Goal: Task Accomplishment & Management: Complete application form

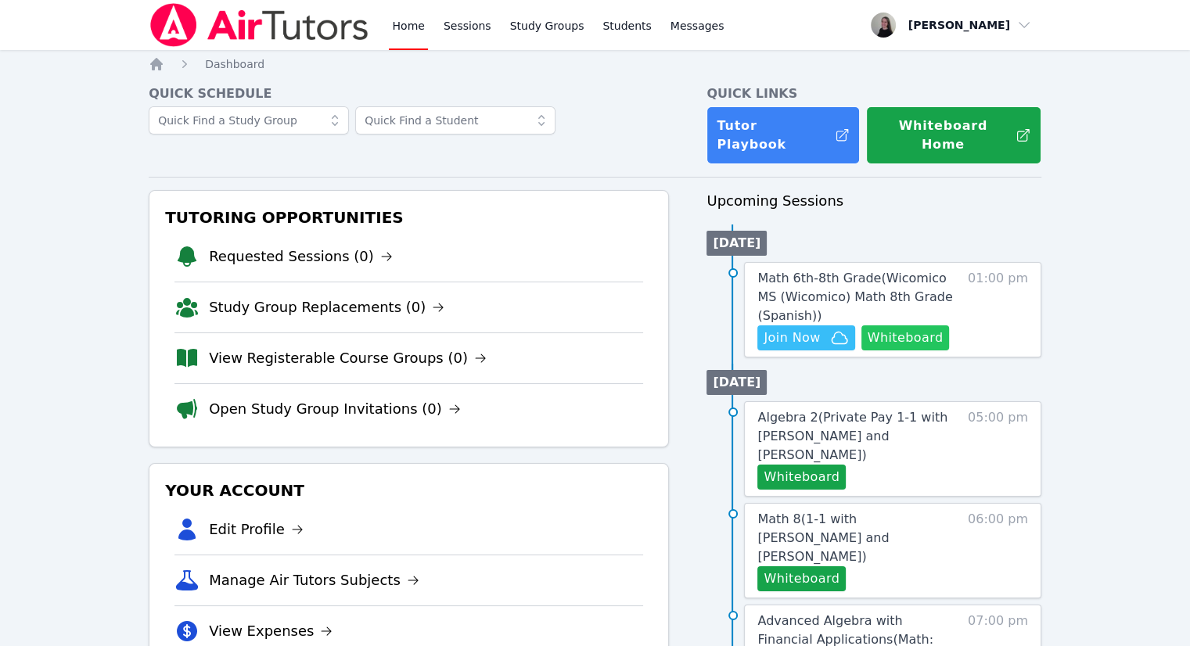
click at [936, 325] on button "Whiteboard" at bounding box center [905, 337] width 88 height 25
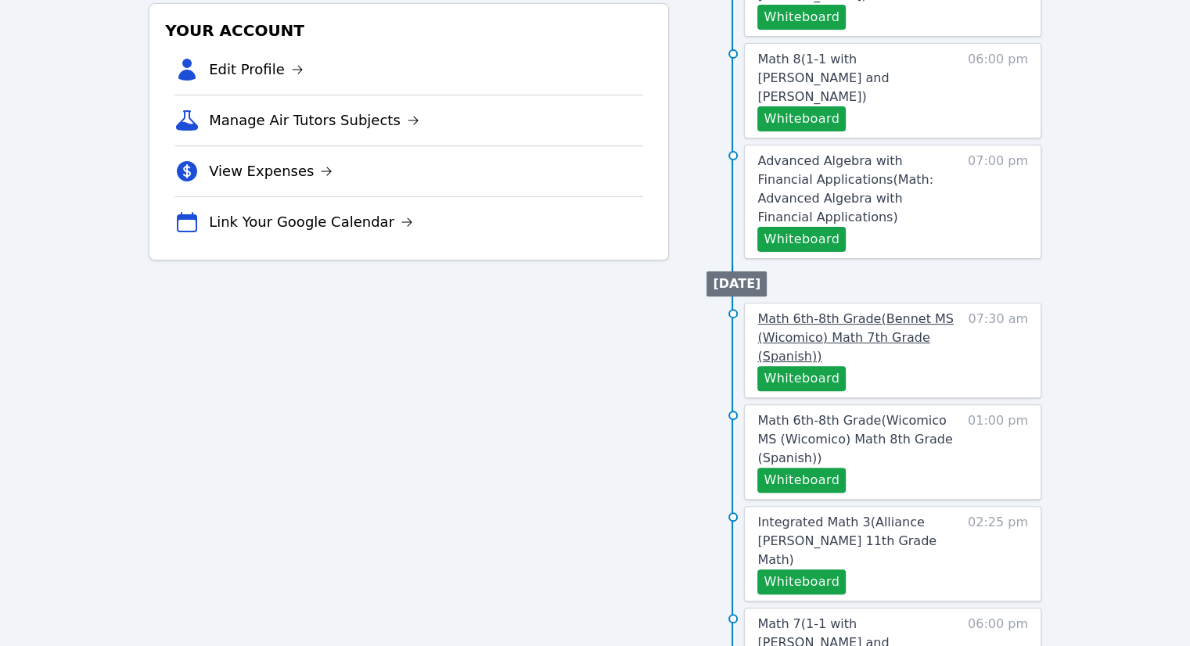
scroll to position [469, 0]
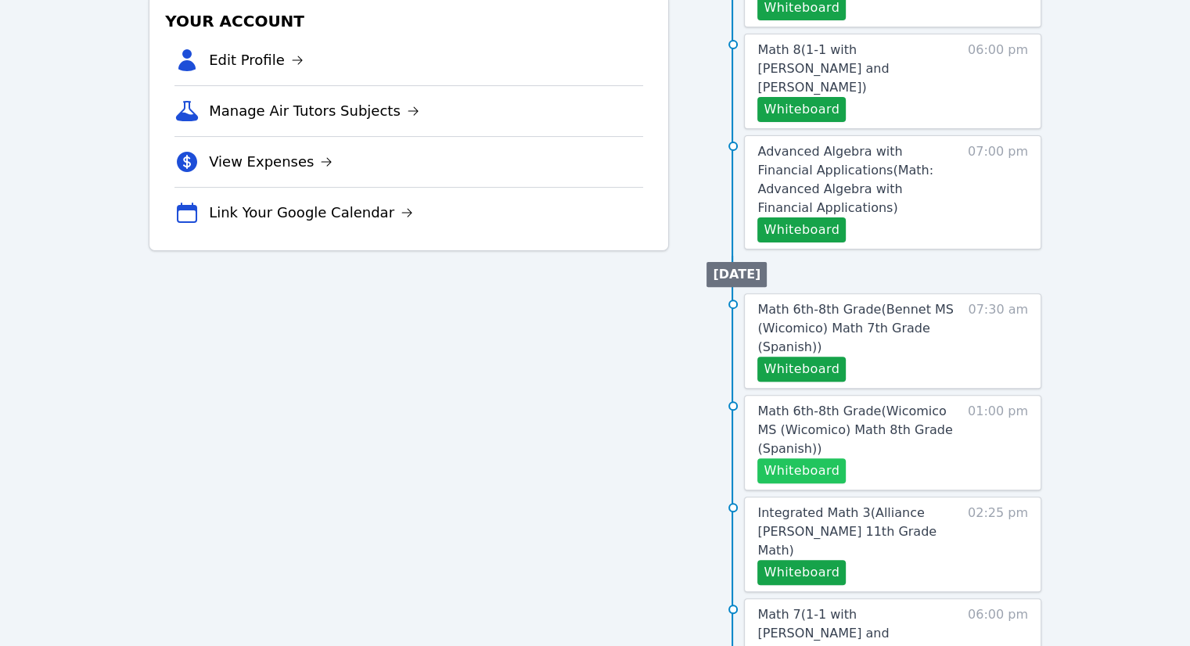
click at [804, 458] on button "Whiteboard" at bounding box center [801, 470] width 88 height 25
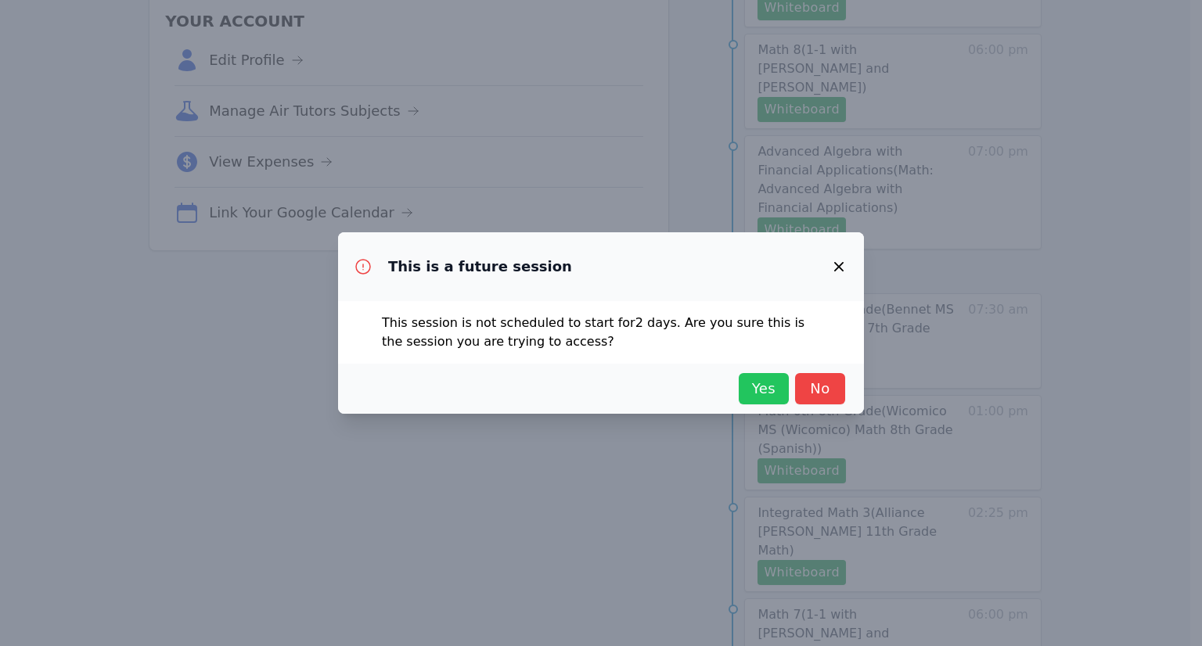
click at [757, 375] on button "Yes" at bounding box center [764, 388] width 50 height 31
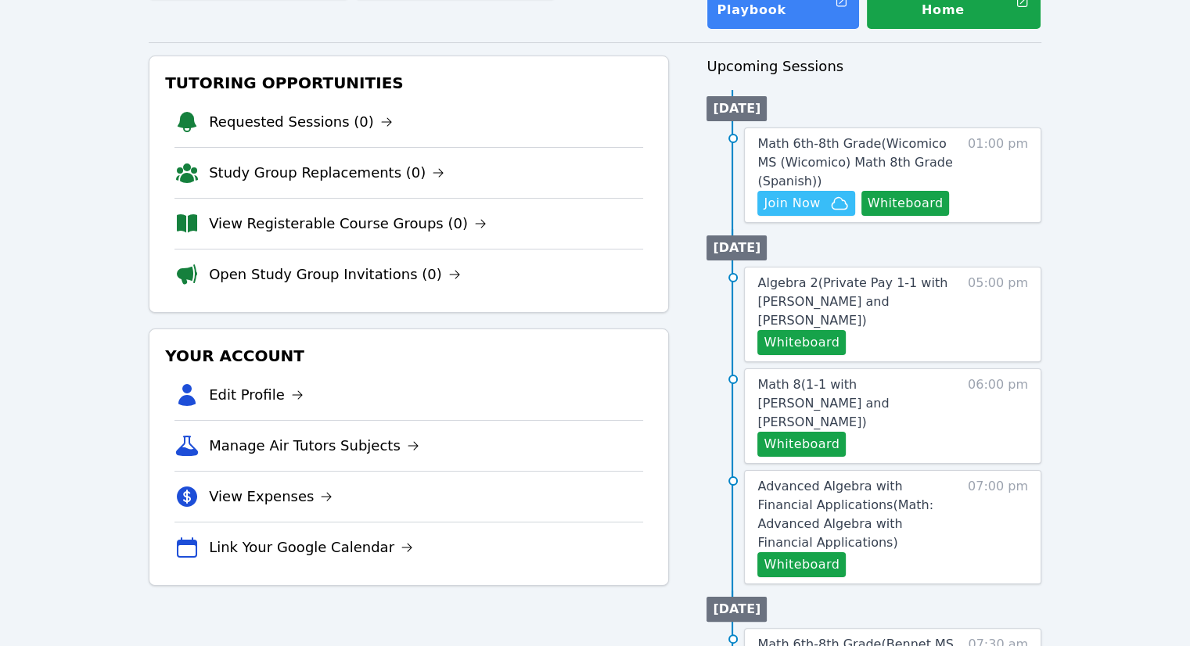
scroll to position [0, 0]
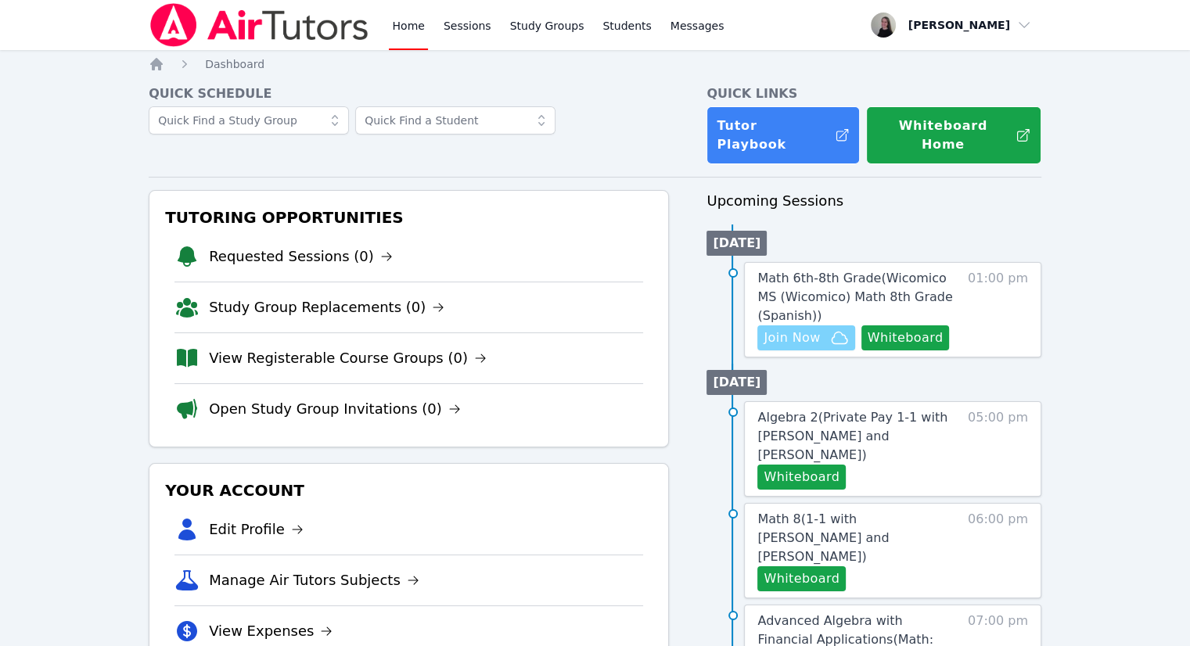
click at [830, 329] on icon "button" at bounding box center [839, 338] width 19 height 19
click at [451, 21] on link "Sessions" at bounding box center [467, 25] width 54 height 50
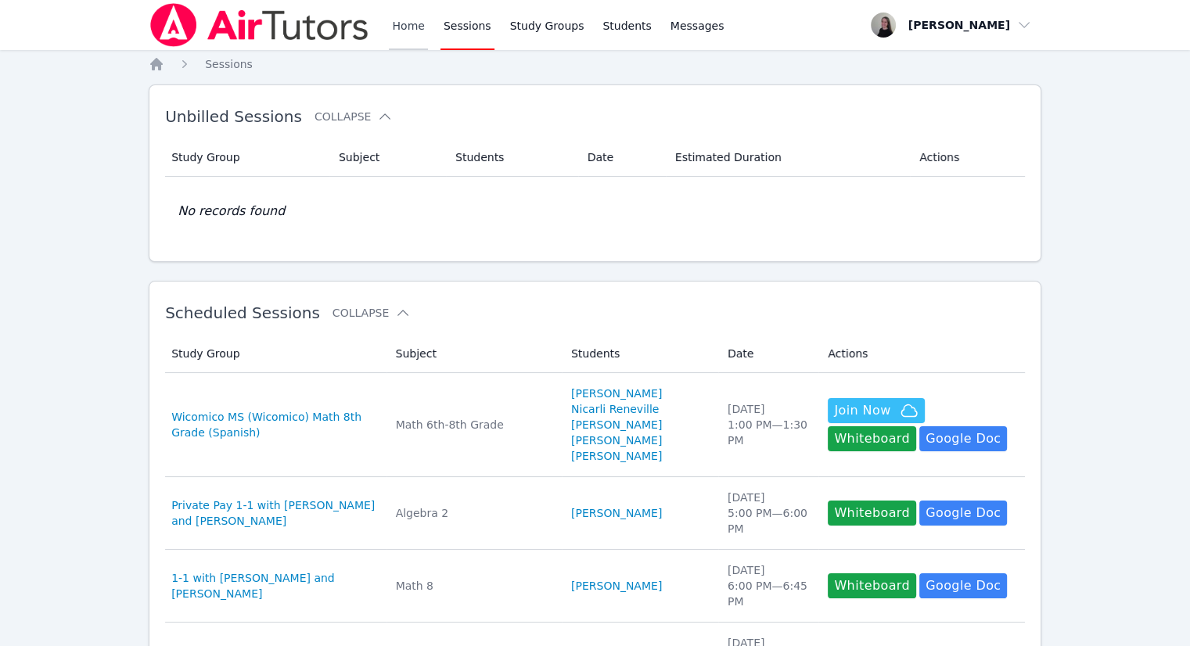
click at [408, 28] on link "Home" at bounding box center [408, 25] width 38 height 50
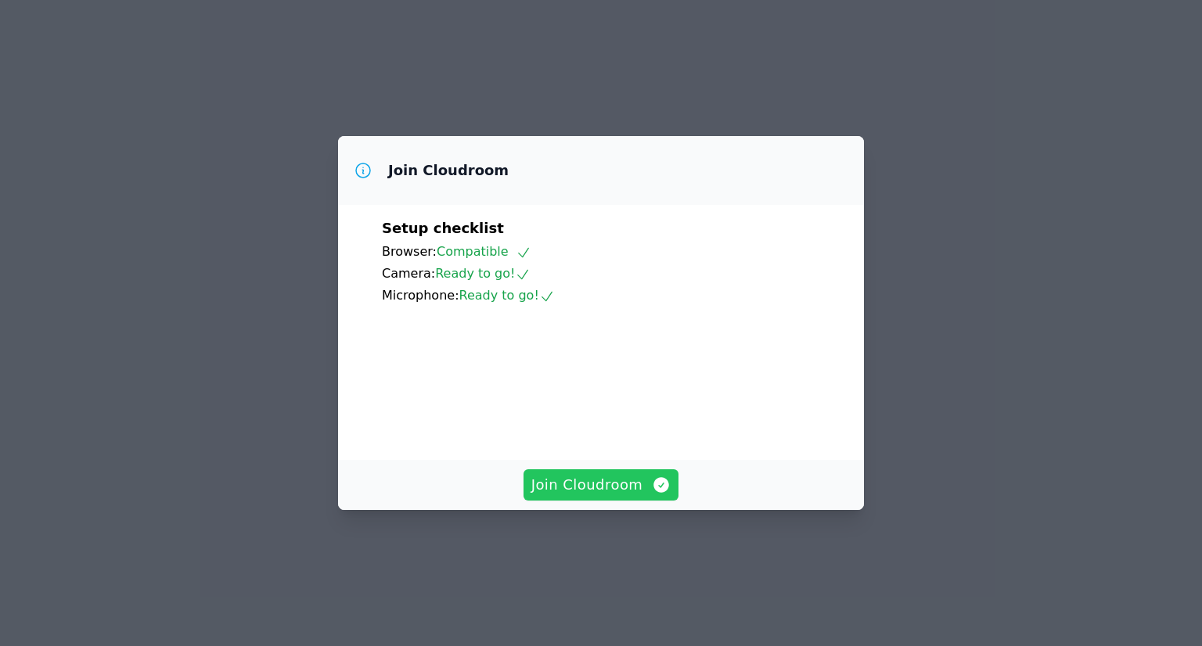
click at [604, 496] on span "Join Cloudroom" at bounding box center [601, 485] width 140 height 22
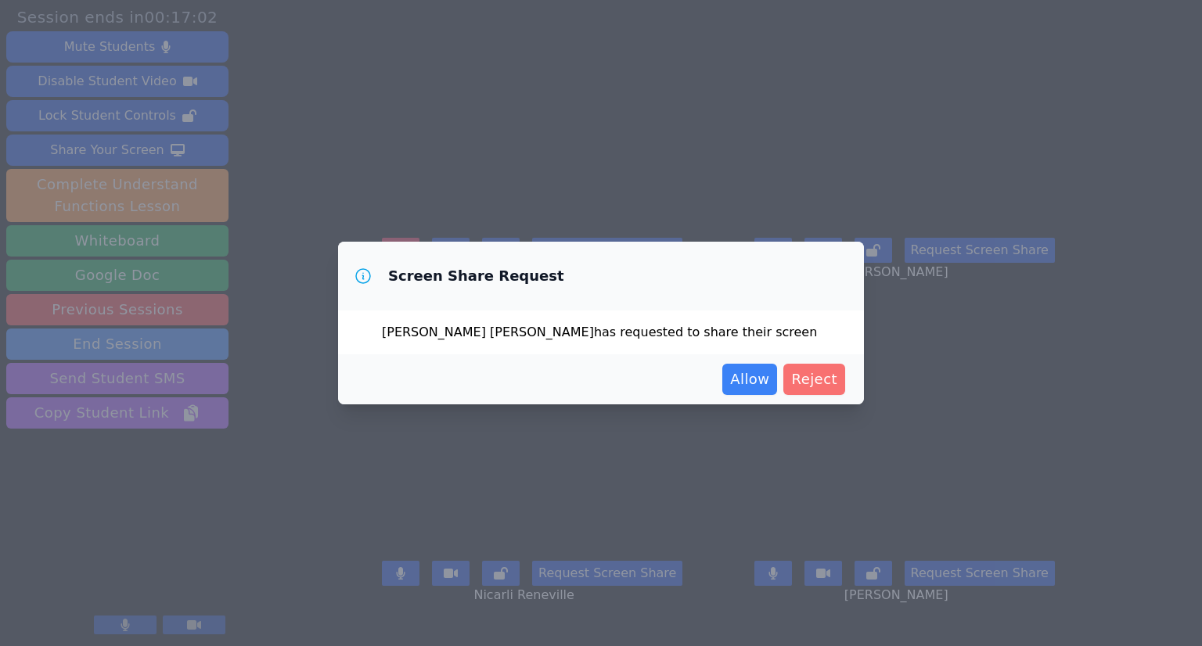
click at [810, 369] on span "Reject" at bounding box center [814, 379] width 46 height 22
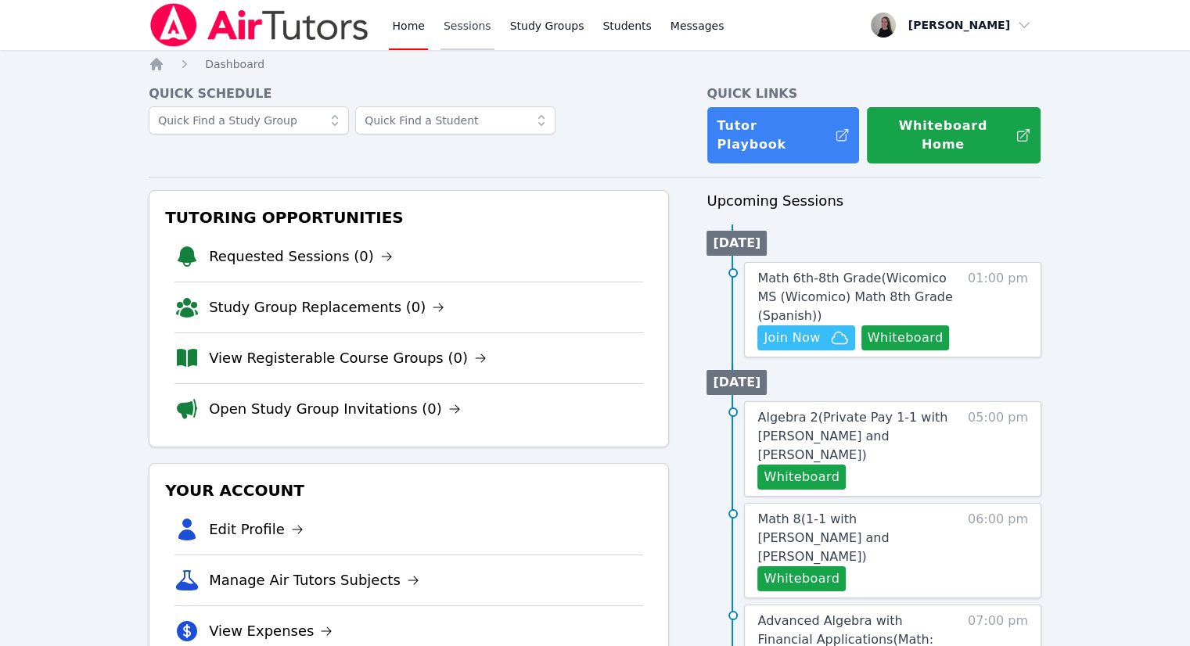
click at [469, 34] on link "Sessions" at bounding box center [467, 25] width 54 height 50
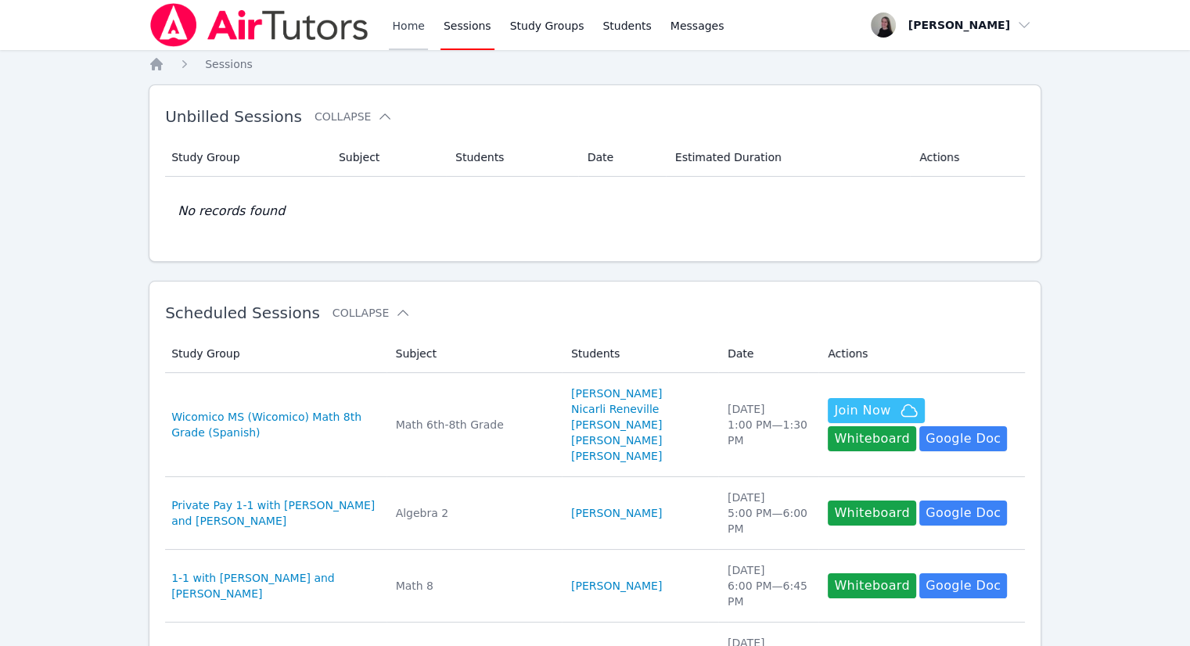
click at [398, 34] on link "Home" at bounding box center [408, 25] width 38 height 50
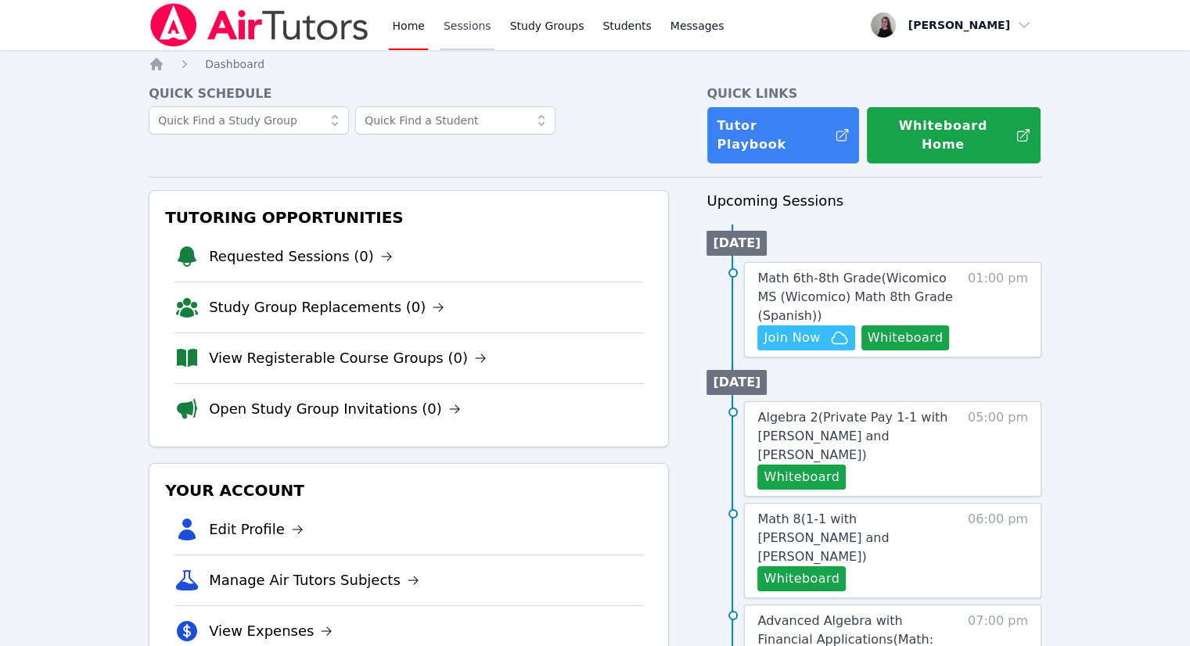
click at [473, 27] on link "Sessions" at bounding box center [467, 25] width 54 height 50
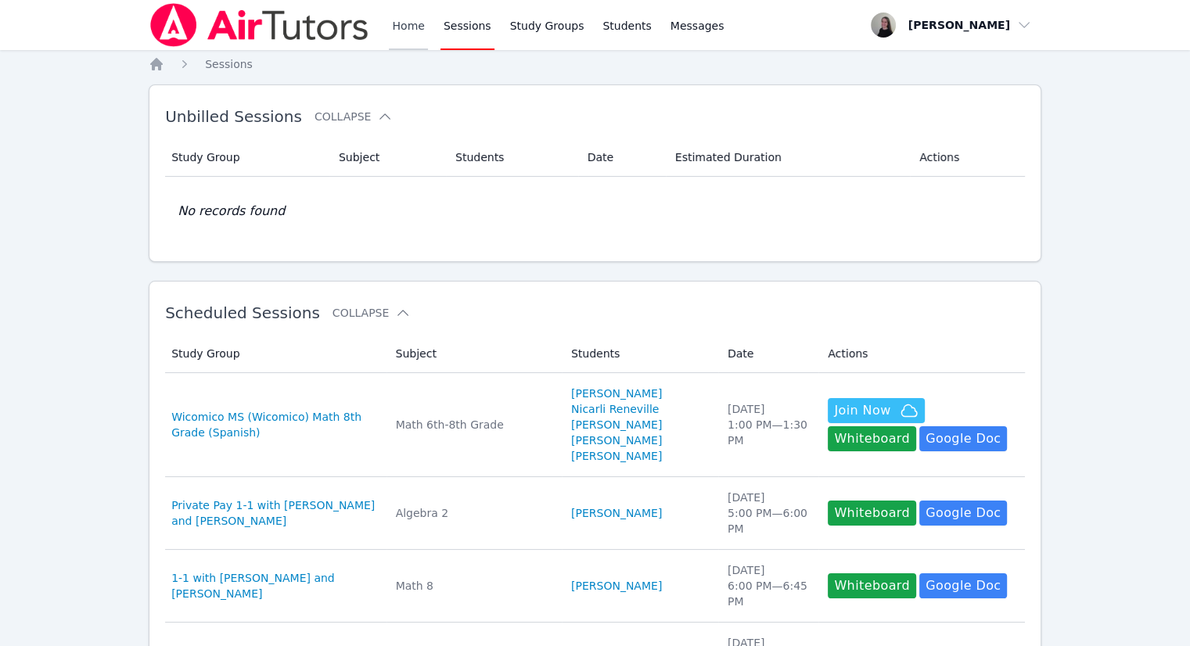
click at [404, 31] on link "Home" at bounding box center [408, 25] width 38 height 50
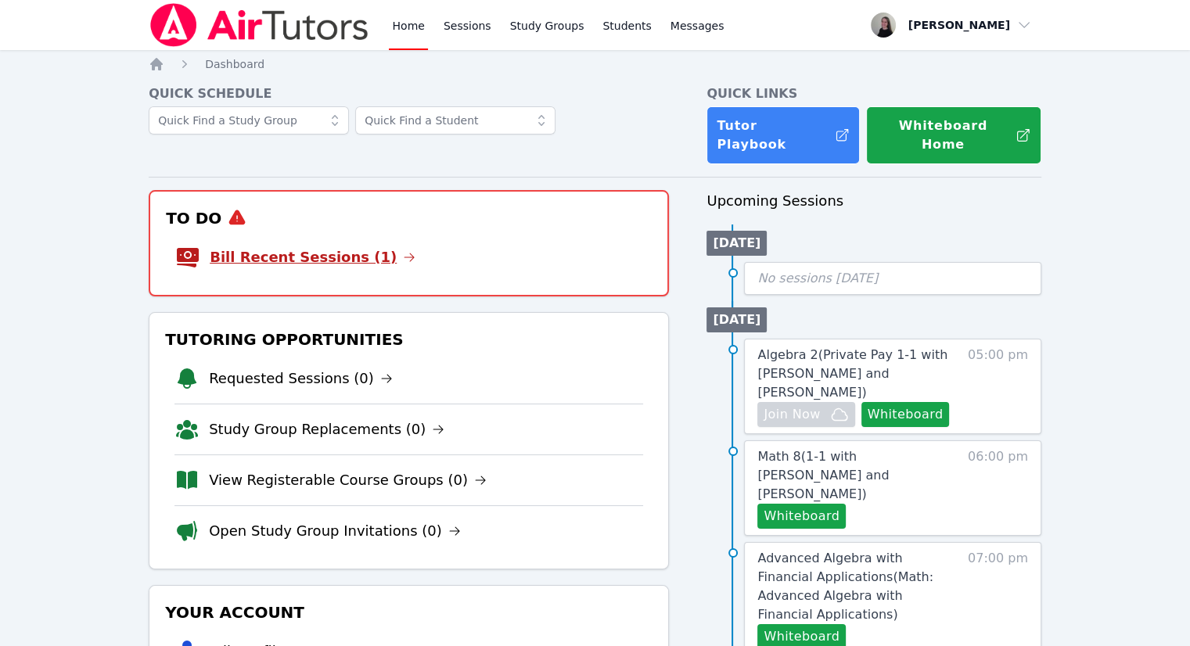
click at [302, 246] on link "Bill Recent Sessions (1)" at bounding box center [313, 257] width 206 height 22
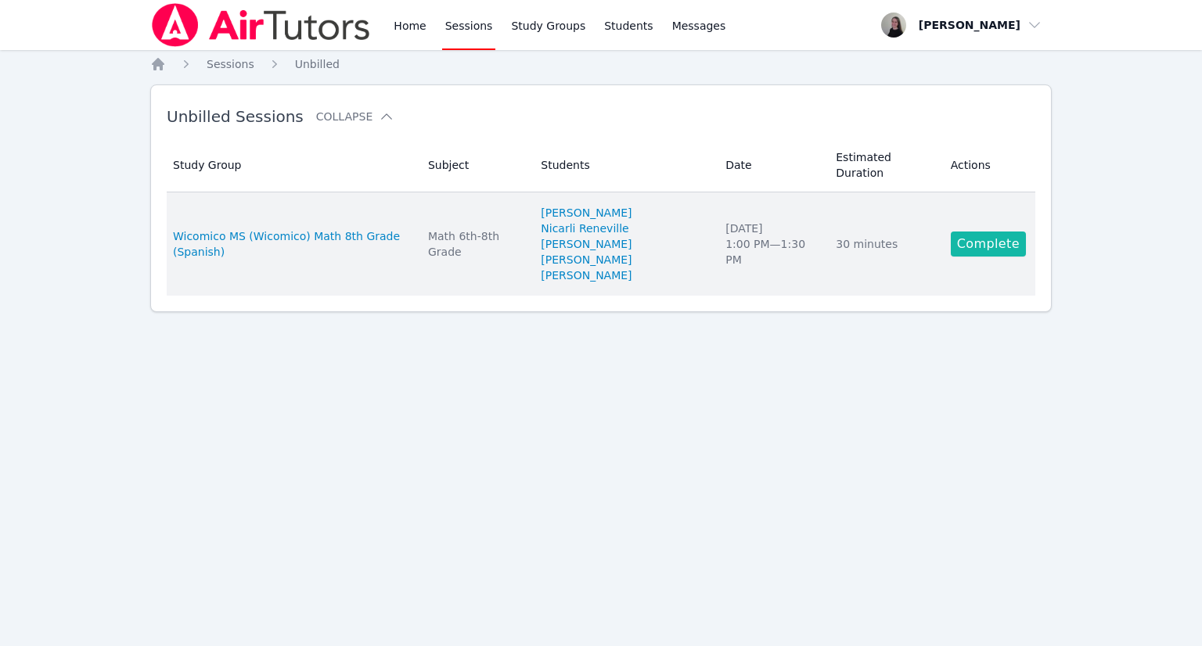
click at [1006, 232] on link "Complete" at bounding box center [988, 244] width 75 height 25
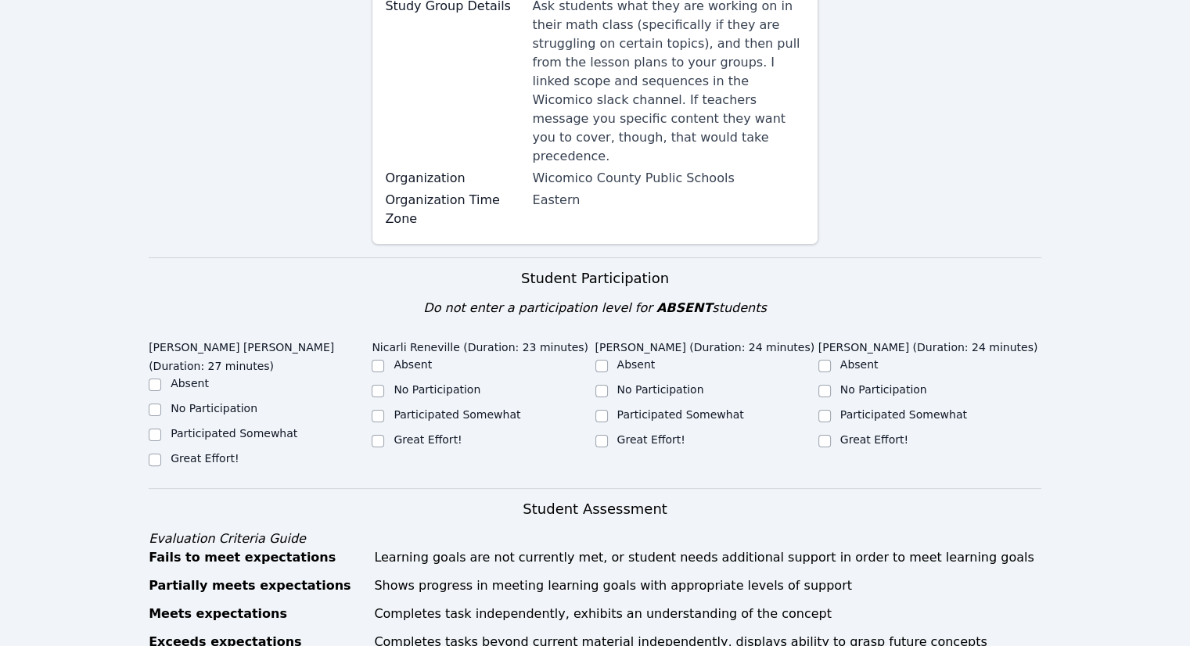
scroll to position [391, 0]
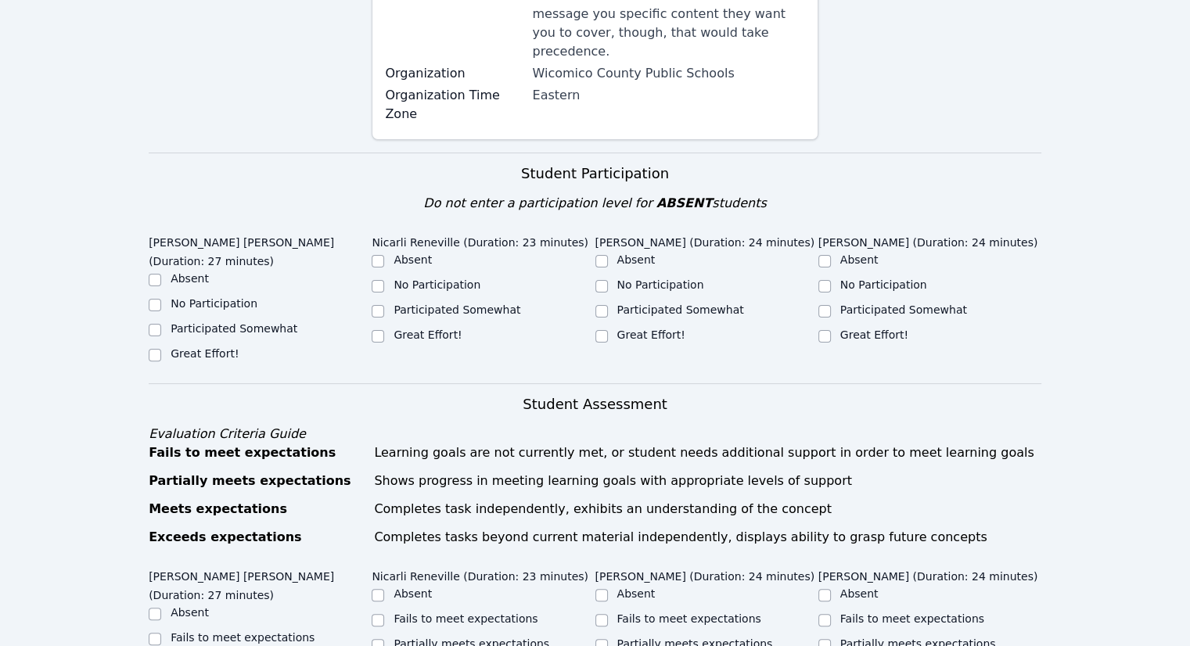
click at [163, 321] on div "Participated Somewhat" at bounding box center [260, 330] width 223 height 19
click at [150, 324] on input "Participated Somewhat" at bounding box center [155, 330] width 13 height 13
checkbox input "true"
click at [426, 329] on label "Great Effort!" at bounding box center [428, 335] width 68 height 13
click at [384, 330] on input "Great Effort!" at bounding box center [378, 336] width 13 height 13
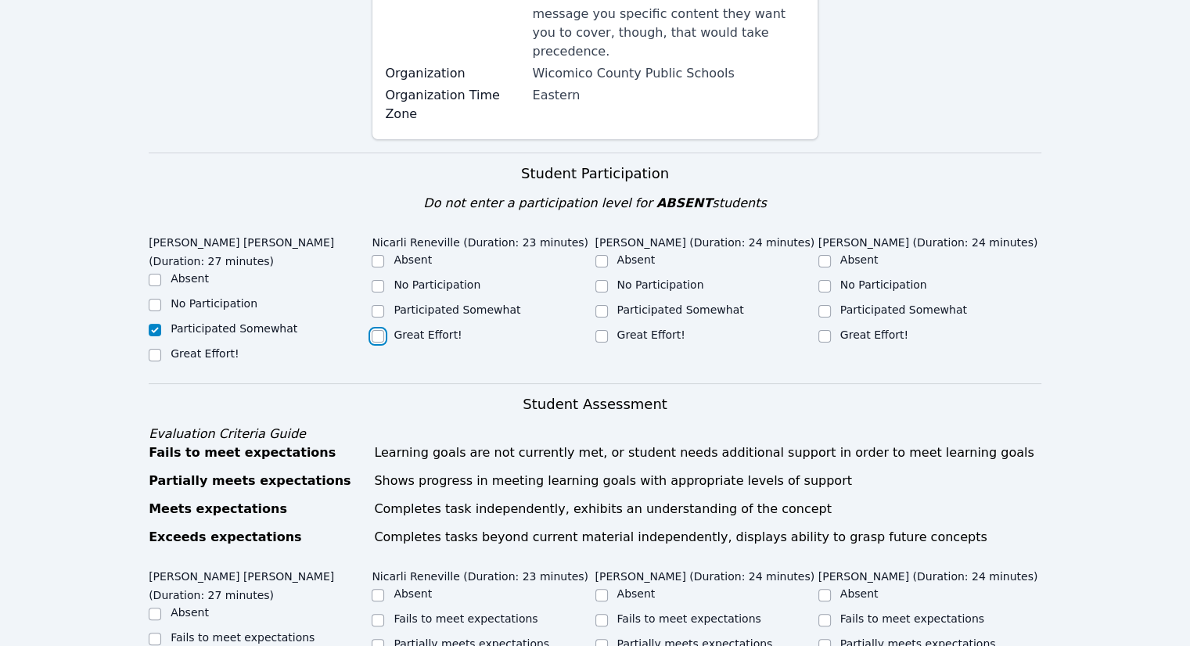
checkbox input "true"
click at [631, 304] on label "Participated Somewhat" at bounding box center [680, 310] width 127 height 13
click at [608, 305] on input "Participated Somewhat" at bounding box center [601, 311] width 13 height 13
checkbox input "true"
click at [623, 279] on label "No Participation" at bounding box center [660, 285] width 87 height 13
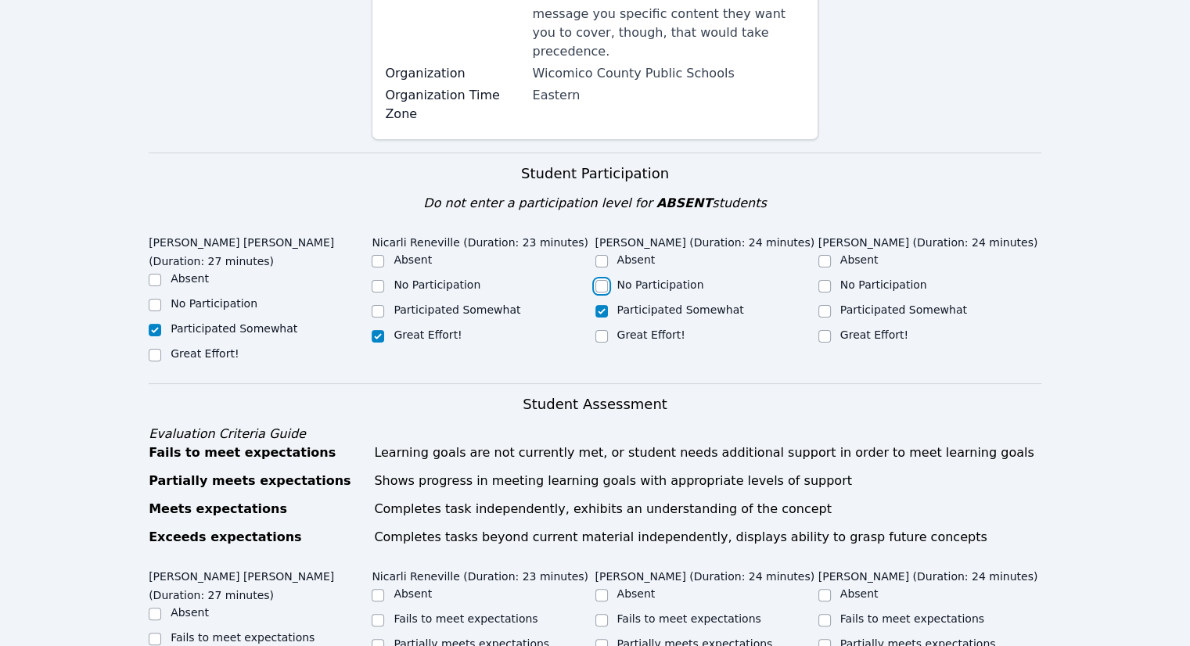
click at [608, 280] on input "No Participation" at bounding box center [601, 286] width 13 height 13
checkbox input "true"
click at [618, 304] on label "Participated Somewhat" at bounding box center [680, 310] width 127 height 13
click at [608, 305] on input "Participated Somewhat" at bounding box center [601, 311] width 13 height 13
checkbox input "true"
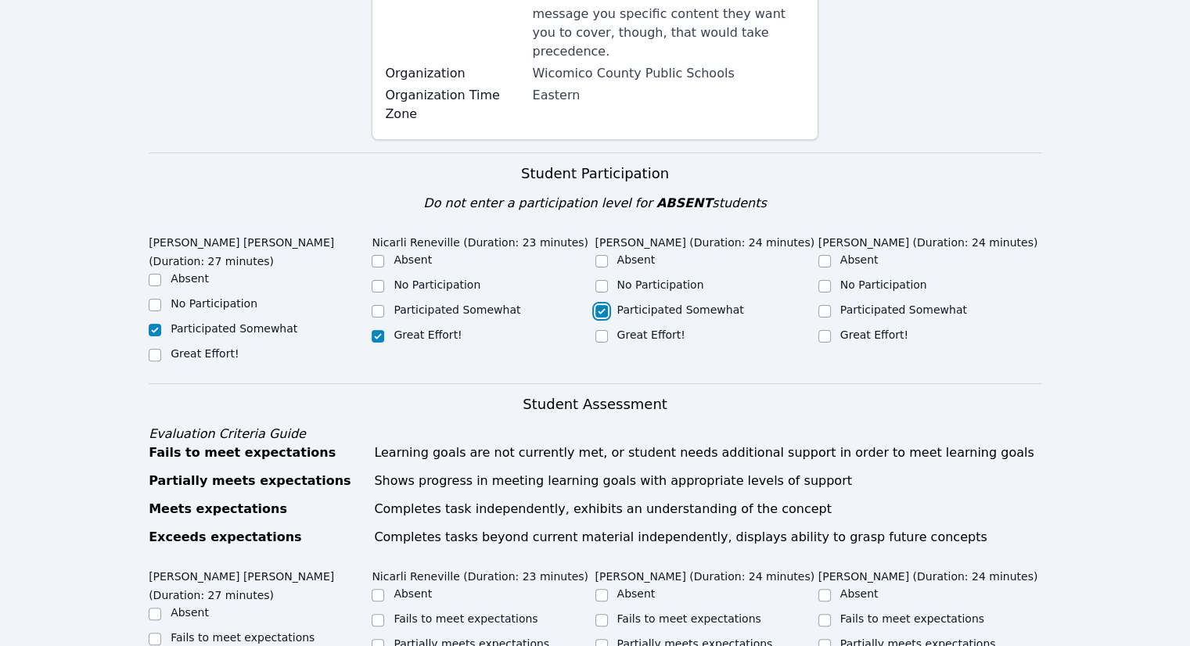
checkbox input "false"
click at [828, 305] on input "Participated Somewhat" at bounding box center [824, 311] width 13 height 13
checkbox input "true"
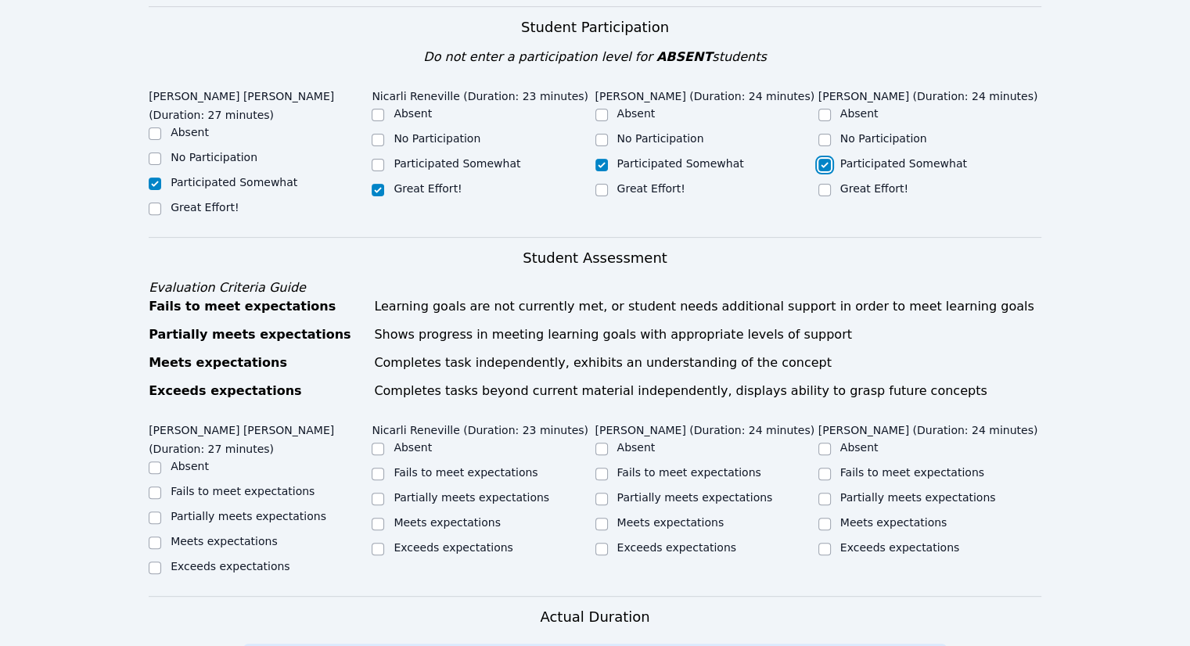
scroll to position [782, 0]
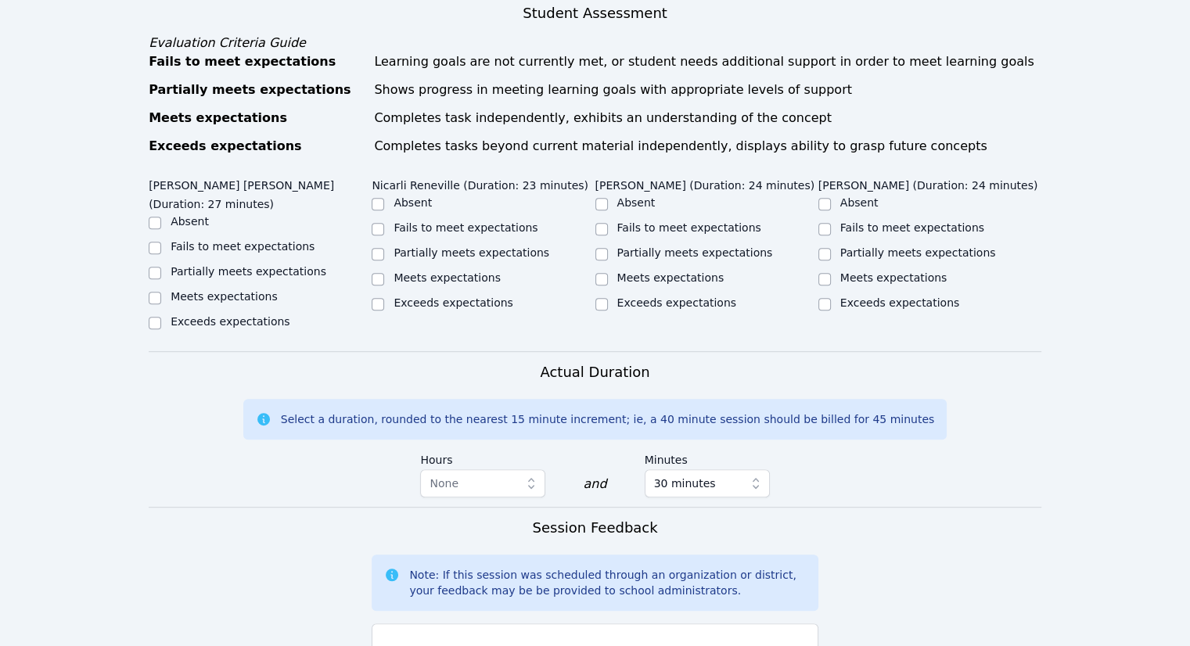
click at [225, 265] on label "Partially meets expectations" at bounding box center [249, 271] width 156 height 13
click at [161, 267] on input "Partially meets expectations" at bounding box center [155, 273] width 13 height 13
checkbox input "true"
click at [419, 271] on label "Meets expectations" at bounding box center [447, 277] width 107 height 13
click at [384, 273] on input "Meets expectations" at bounding box center [378, 279] width 13 height 13
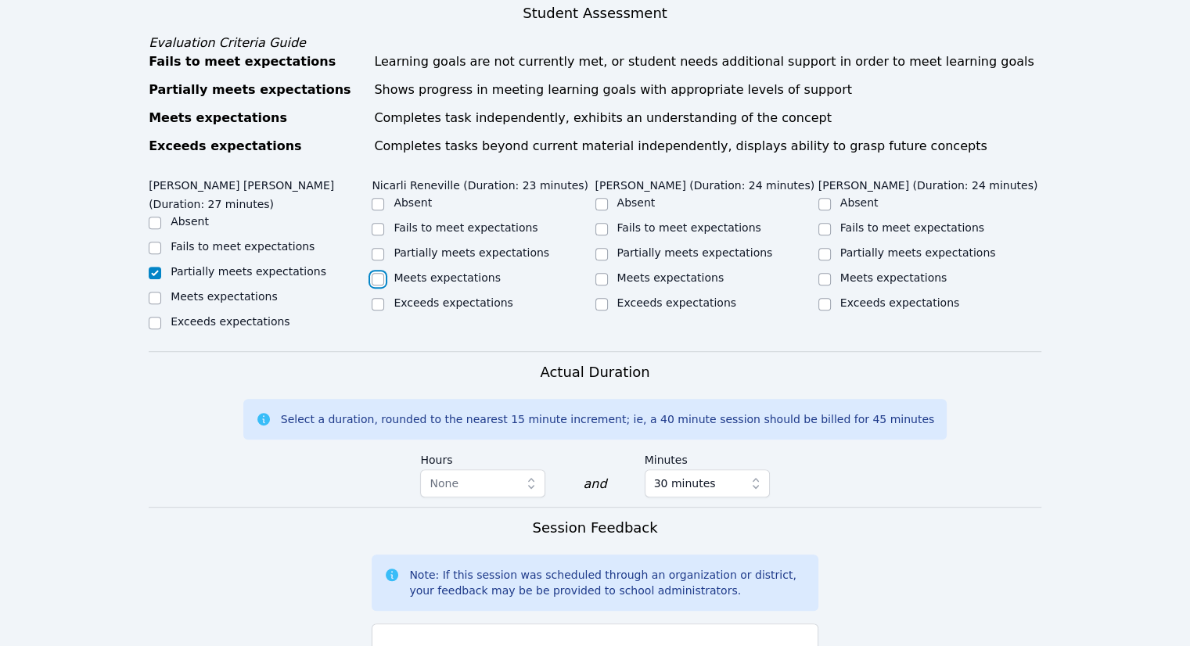
checkbox input "true"
click at [665, 246] on label "Partially meets expectations" at bounding box center [695, 252] width 156 height 13
click at [608, 248] on input "Partially meets expectations" at bounding box center [601, 254] width 13 height 13
checkbox input "true"
click at [673, 221] on label "Fails to meet expectations" at bounding box center [689, 227] width 144 height 13
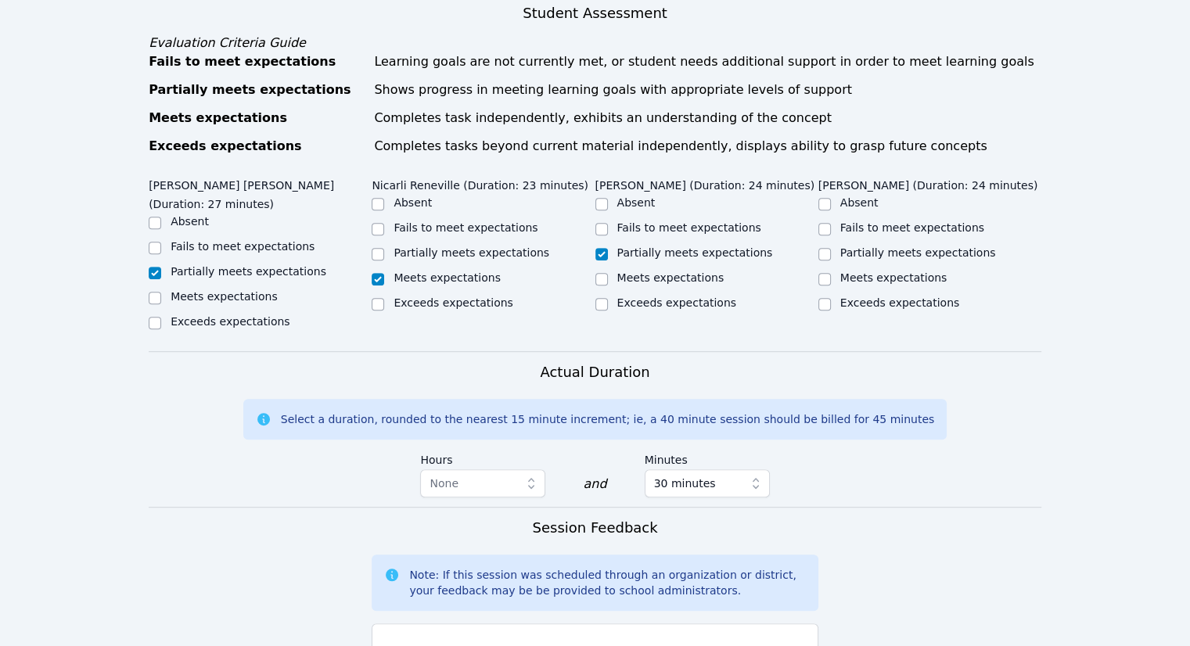
click at [608, 223] on input "Fails to meet expectations" at bounding box center [601, 229] width 13 height 13
checkbox input "true"
checkbox input "false"
drag, startPoint x: 830, startPoint y: 214, endPoint x: 820, endPoint y: 225, distance: 14.9
click at [829, 245] on div "Partially meets expectations" at bounding box center [929, 254] width 223 height 19
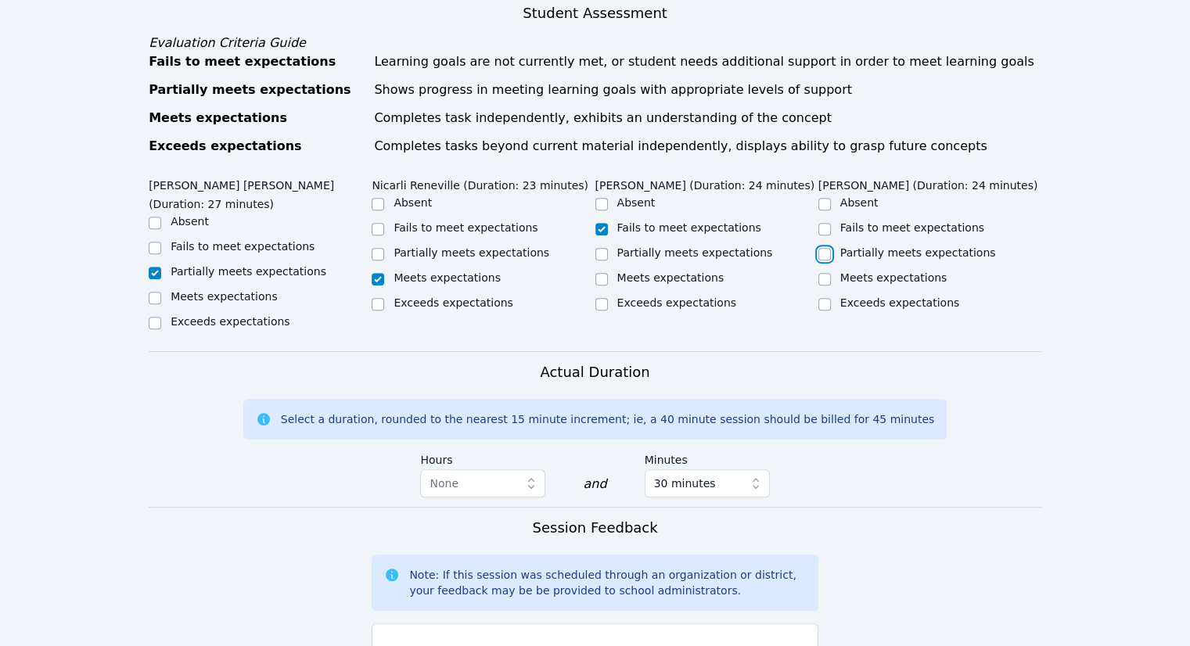
click at [818, 248] on input "Partially meets expectations" at bounding box center [824, 254] width 13 height 13
checkbox input "true"
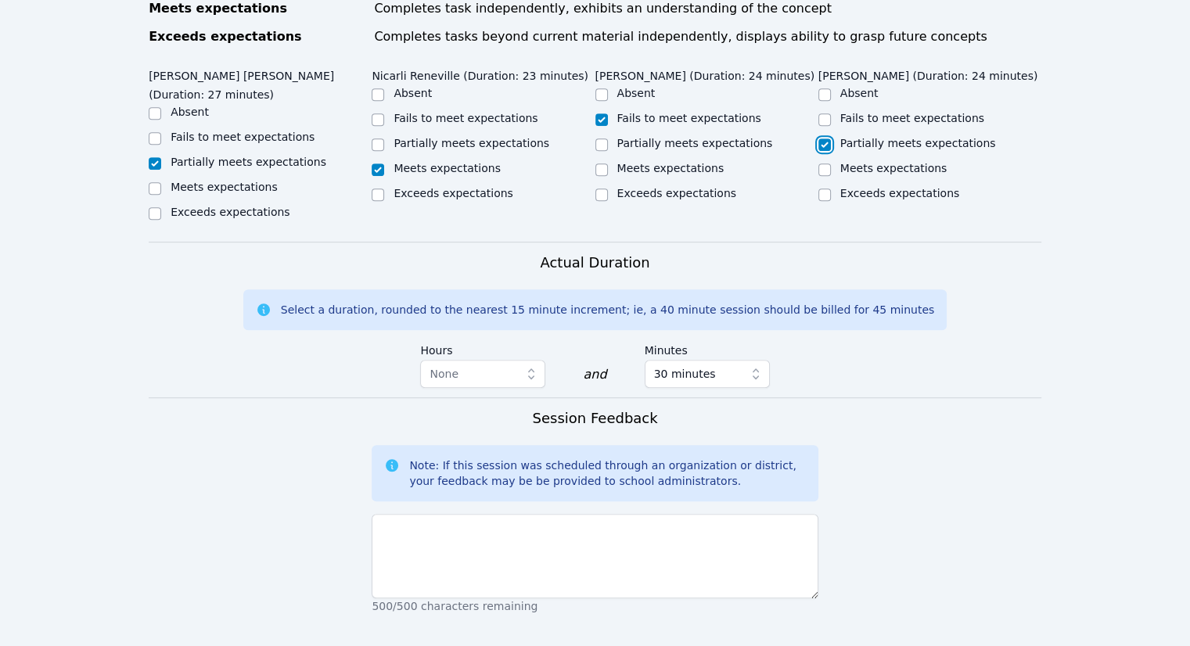
scroll to position [1120, 0]
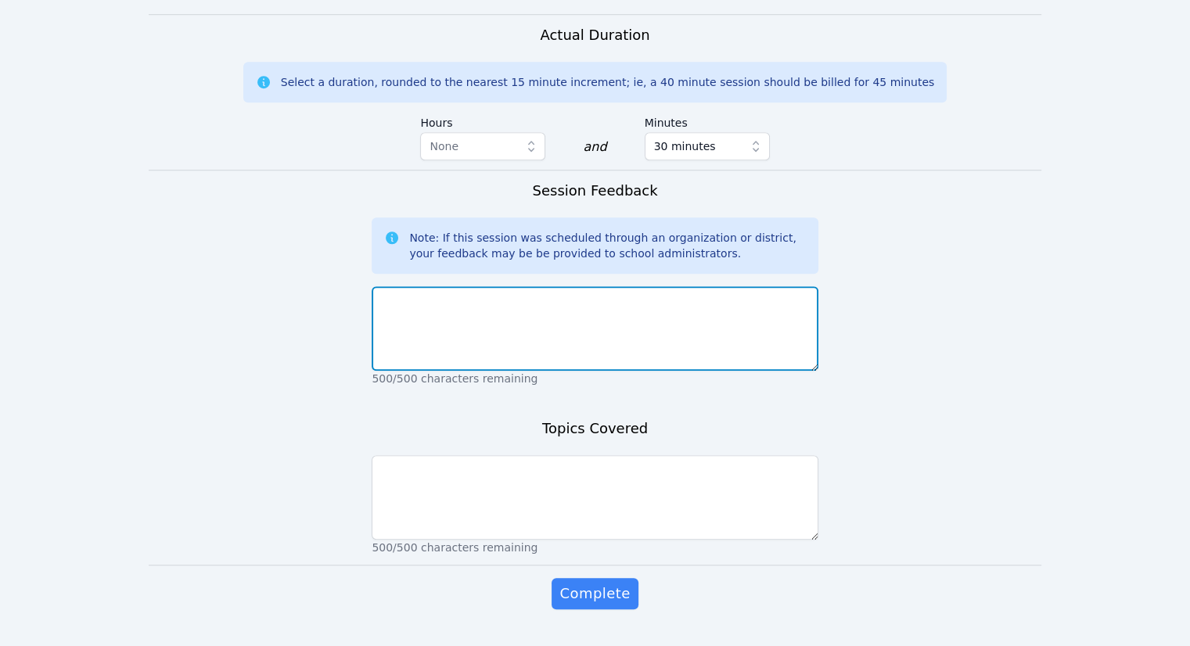
click at [607, 302] on textarea at bounding box center [595, 328] width 446 height 84
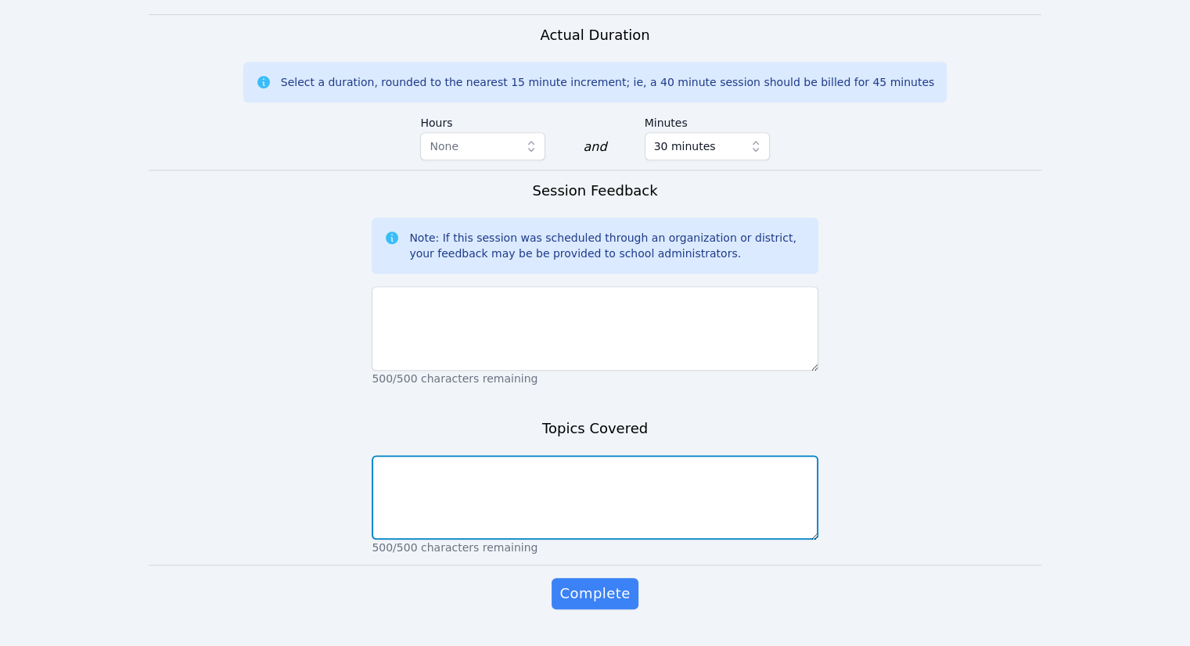
click at [614, 455] on textarea at bounding box center [595, 497] width 446 height 84
type textarea "Rotations of 180"
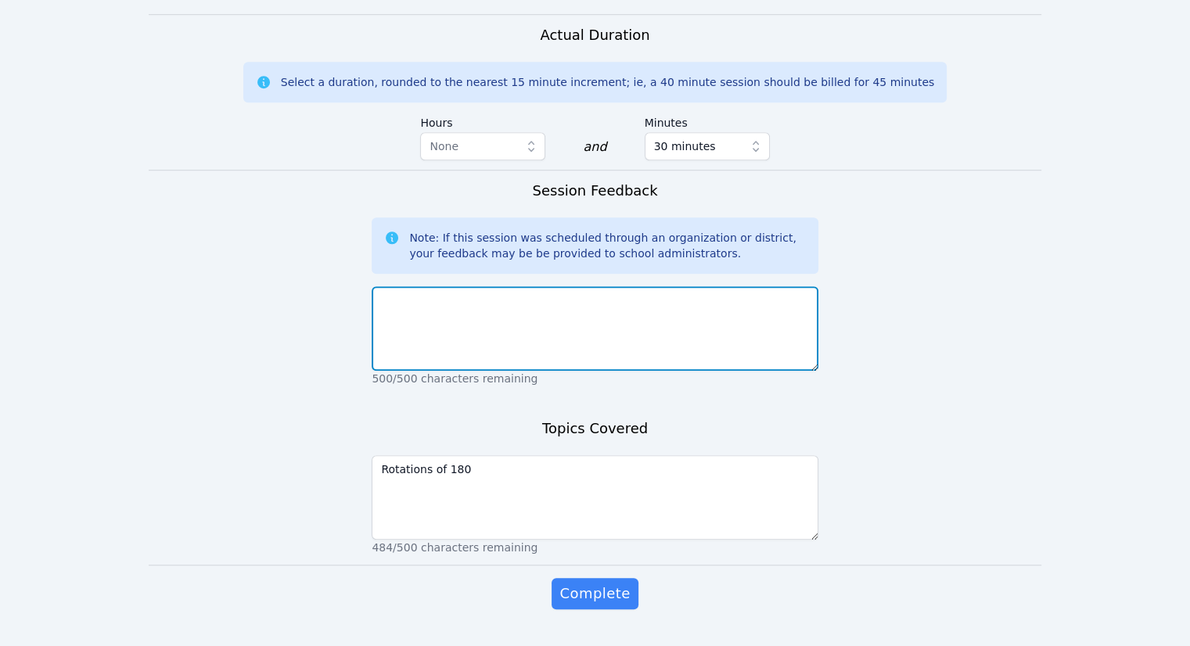
click at [667, 286] on textarea at bounding box center [595, 328] width 446 height 84
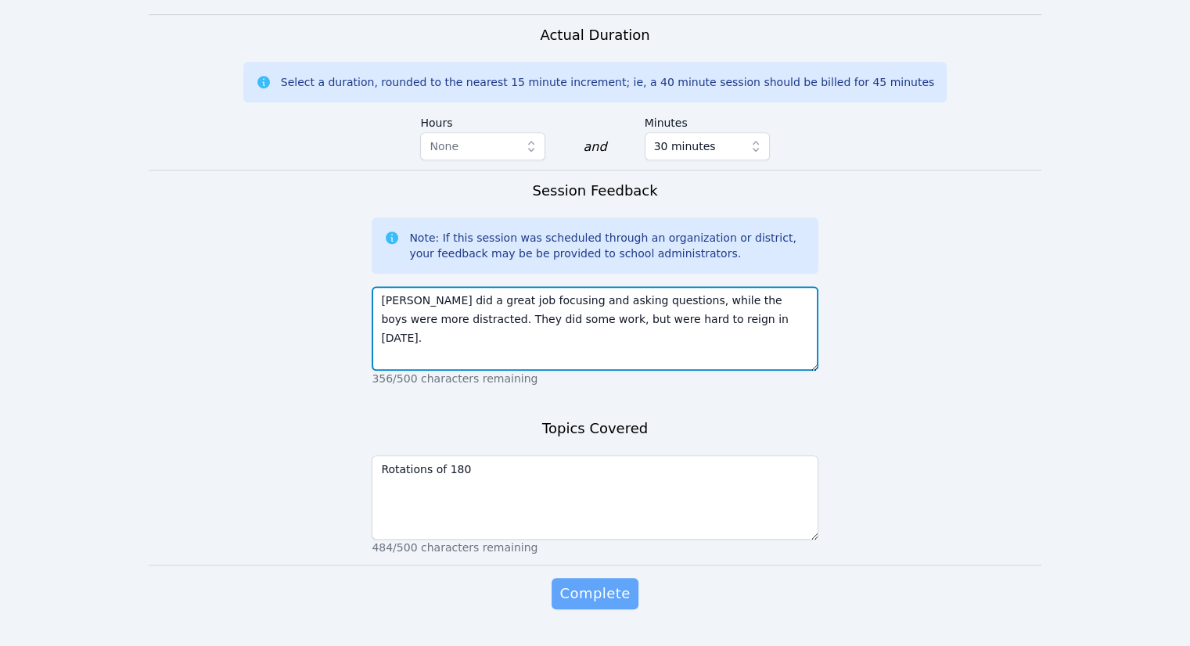
type textarea "Nicarli did a great job focusing and asking questions, while the boys were more…"
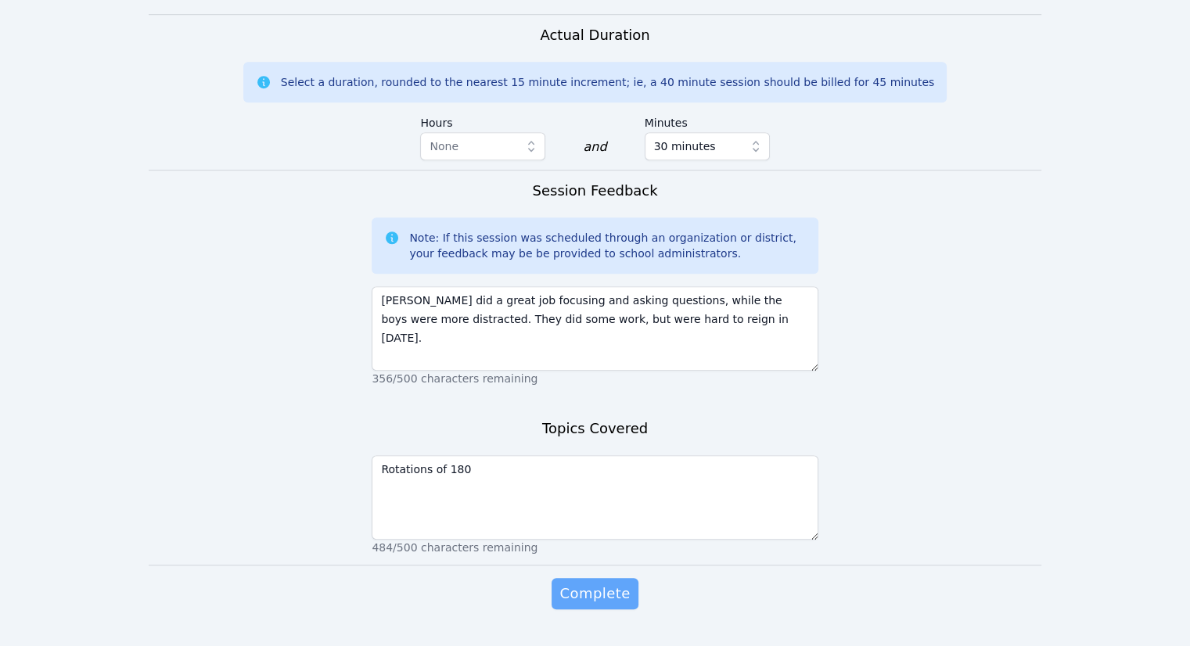
click at [607, 583] on span "Complete" at bounding box center [594, 594] width 70 height 22
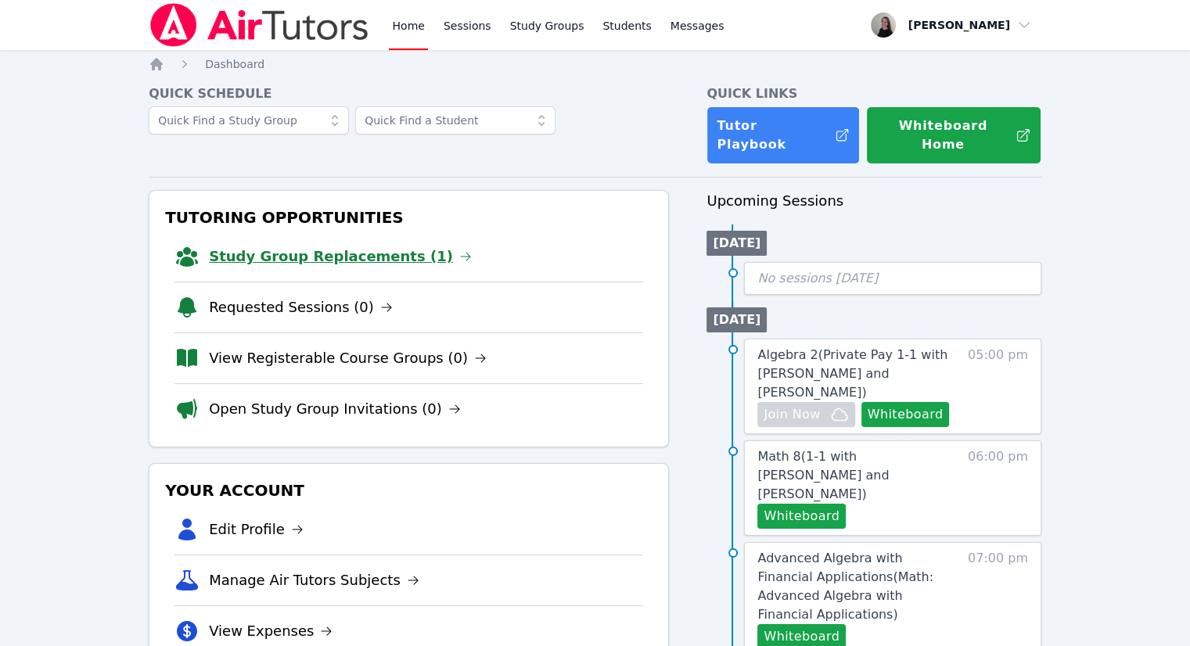
click at [364, 246] on link "Study Group Replacements (1)" at bounding box center [340, 257] width 263 height 22
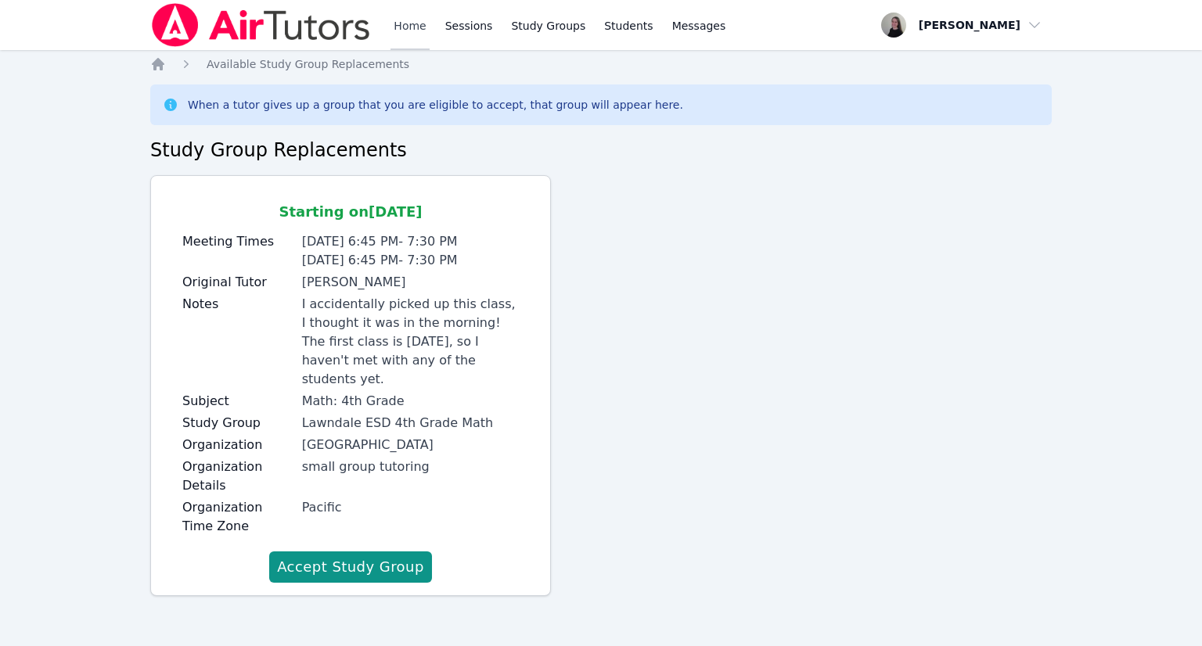
click at [412, 29] on link "Home" at bounding box center [409, 25] width 38 height 50
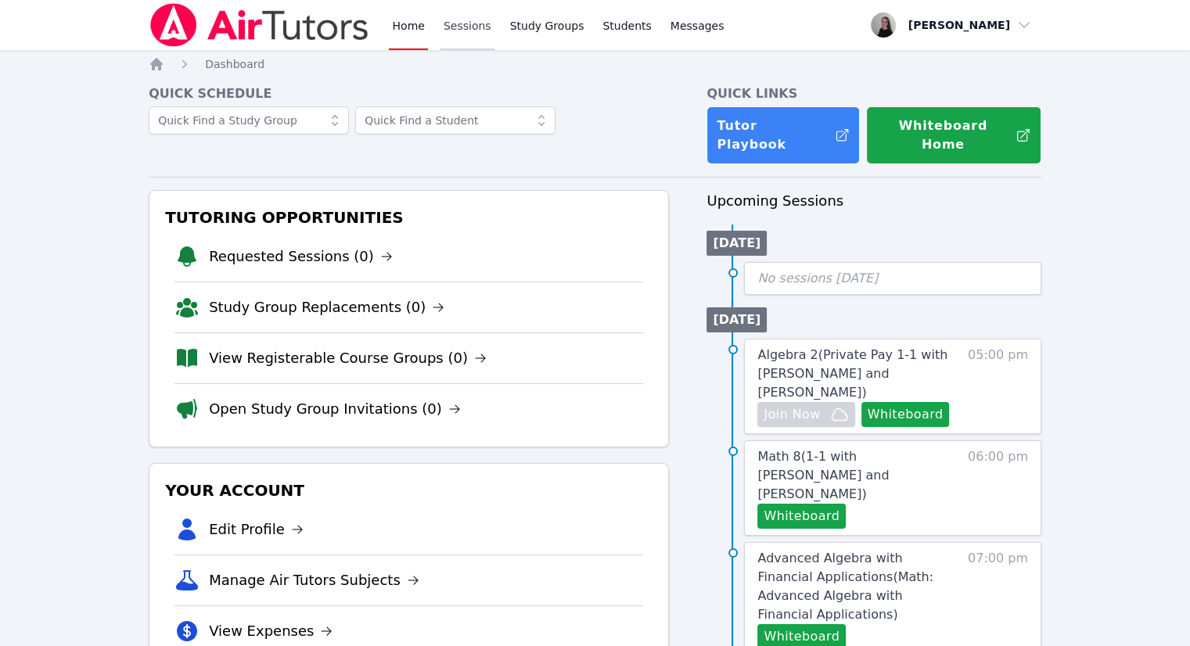
click at [444, 29] on link "Sessions" at bounding box center [467, 25] width 54 height 50
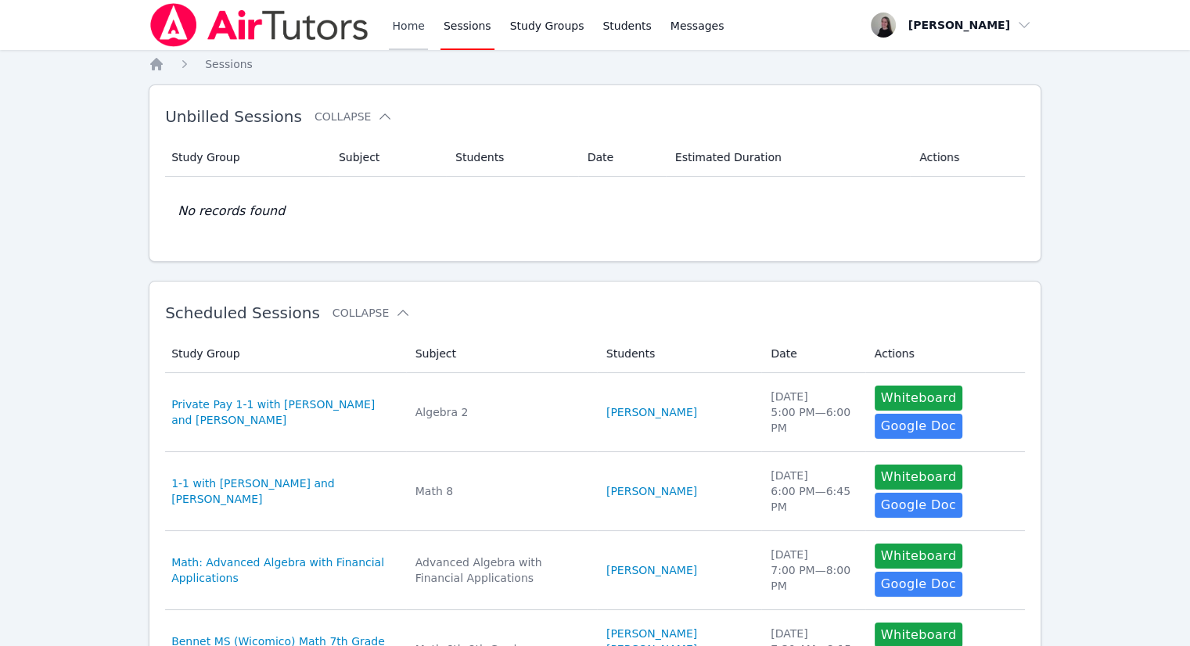
click at [412, 34] on link "Home" at bounding box center [408, 25] width 38 height 50
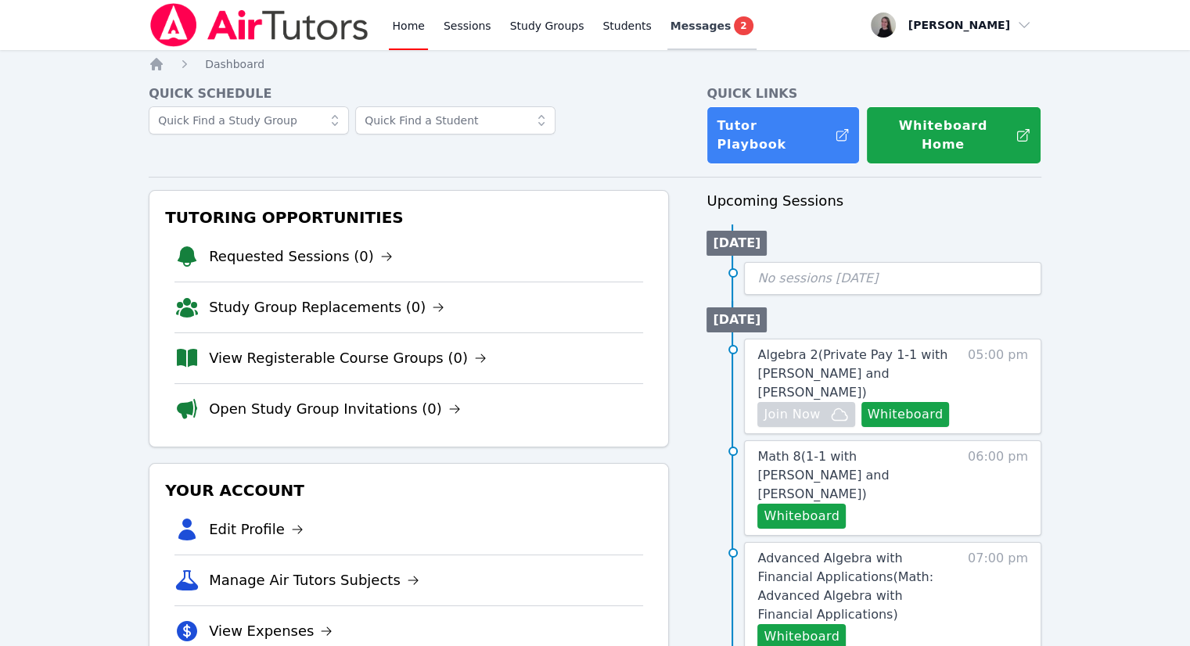
click at [688, 30] on span "Messages" at bounding box center [700, 26] width 60 height 16
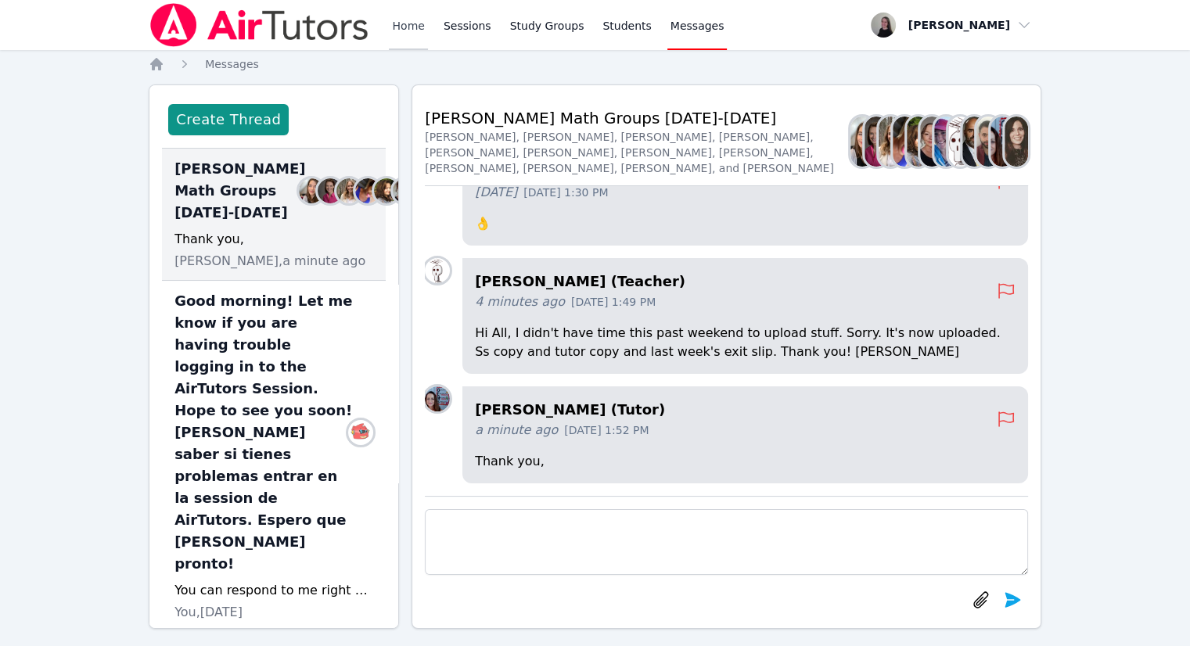
click at [416, 22] on link "Home" at bounding box center [408, 25] width 38 height 50
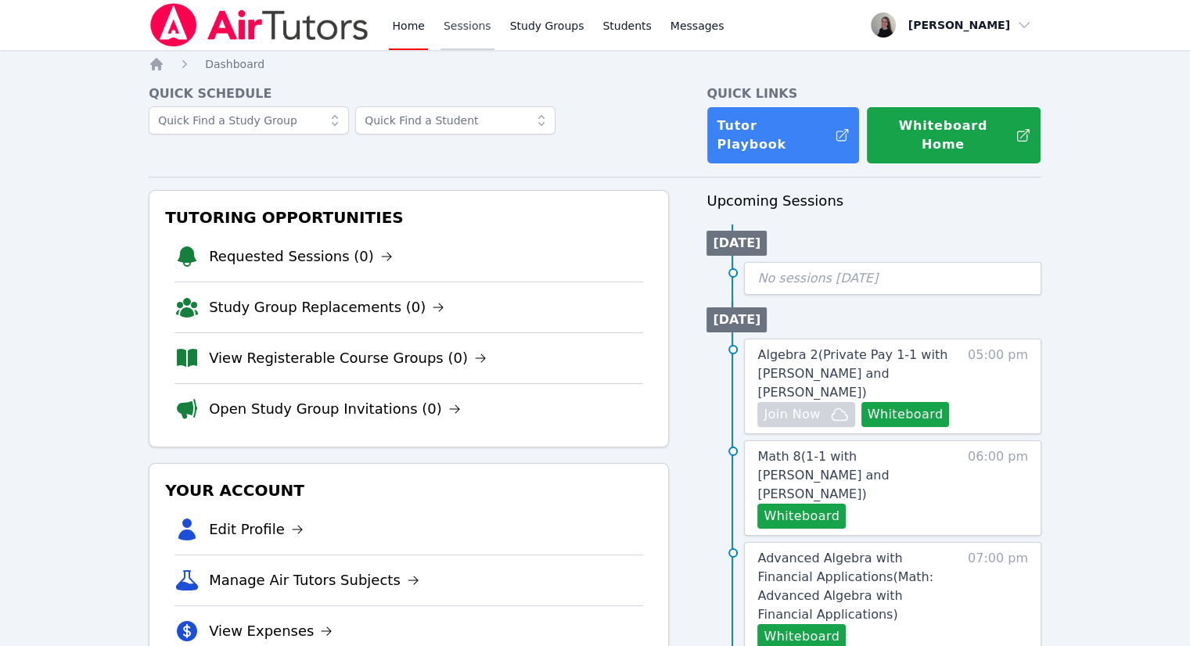
click at [465, 23] on link "Sessions" at bounding box center [467, 25] width 54 height 50
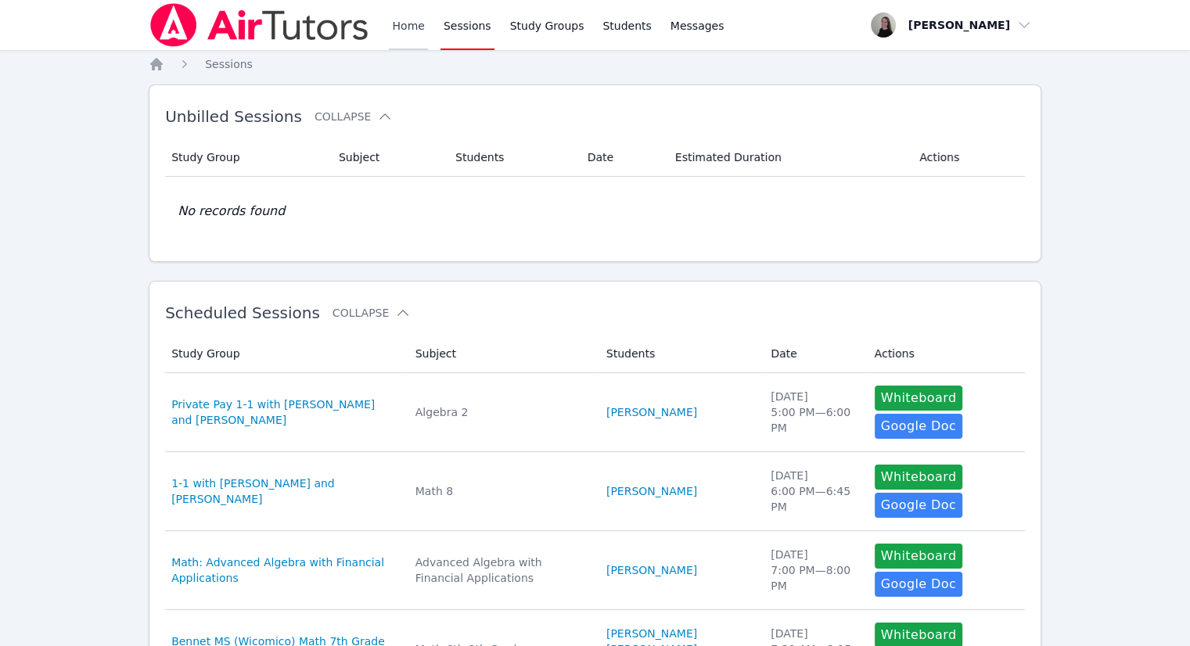
click at [421, 34] on link "Home" at bounding box center [408, 25] width 38 height 50
